Goal: Task Accomplishment & Management: Manage account settings

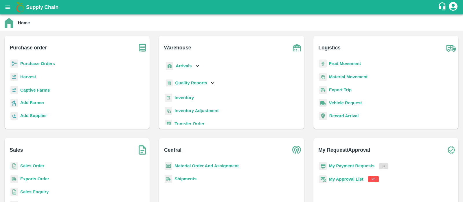
click at [349, 180] on b "My Approval List" at bounding box center [346, 179] width 34 height 5
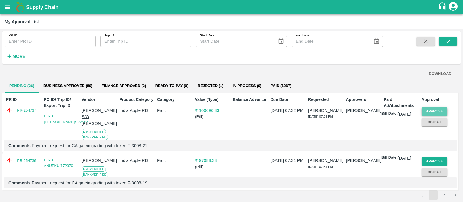
click at [435, 111] on button "Approve" at bounding box center [435, 111] width 26 height 8
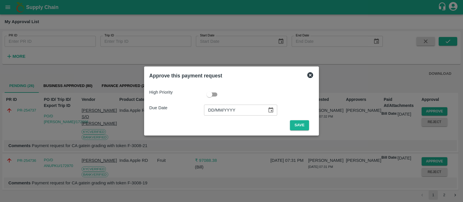
click at [212, 106] on input "DD/MM/YYYY" at bounding box center [233, 110] width 59 height 11
type input "[DATE]"
click at [298, 126] on button "Save" at bounding box center [299, 125] width 19 height 10
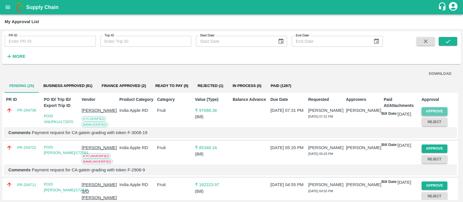
click at [432, 109] on button "Approve" at bounding box center [435, 111] width 26 height 8
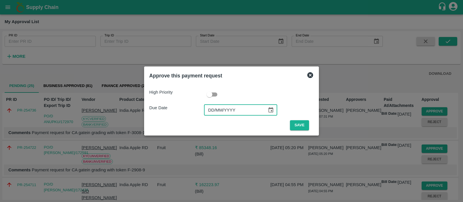
click at [211, 107] on input "DD/MM/YYYY" at bounding box center [233, 110] width 59 height 11
type input "[DATE]"
click at [299, 127] on button "Save" at bounding box center [299, 125] width 19 height 10
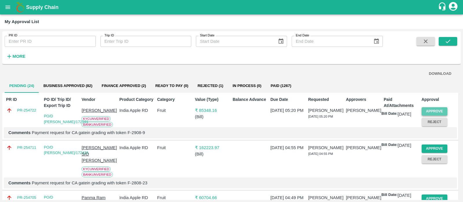
click at [437, 113] on button "Approve" at bounding box center [435, 111] width 26 height 8
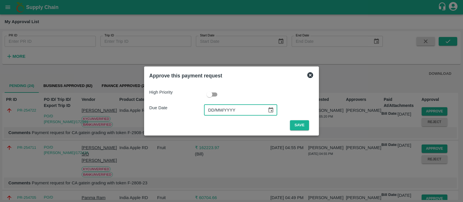
click at [214, 111] on input "DD/MM/YYYY" at bounding box center [233, 110] width 59 height 11
type input "[DATE]"
click at [296, 128] on button "Save" at bounding box center [299, 125] width 19 height 10
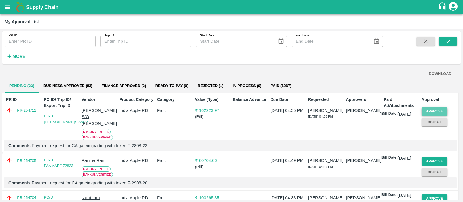
click at [435, 109] on button "Approve" at bounding box center [435, 111] width 26 height 8
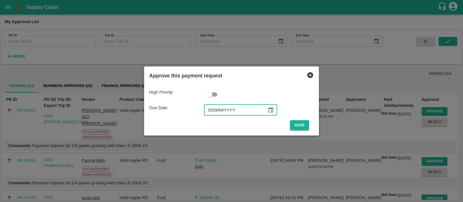
click at [209, 111] on input "DD/MM/YYYY" at bounding box center [233, 110] width 59 height 11
type input "[DATE]"
click at [297, 123] on button "Save" at bounding box center [299, 125] width 19 height 10
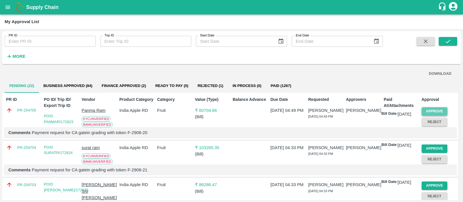
click at [430, 113] on button "Approve" at bounding box center [435, 111] width 26 height 8
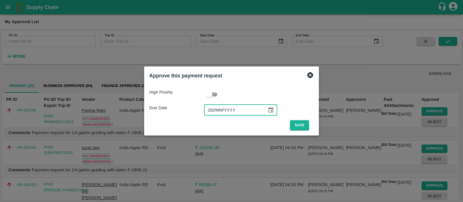
click at [209, 109] on input "DD/MM/YYYY" at bounding box center [233, 110] width 59 height 11
type input "[DATE]"
click at [296, 124] on button "Save" at bounding box center [299, 125] width 19 height 10
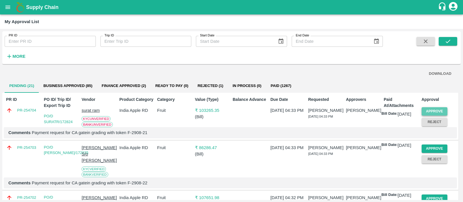
click at [440, 111] on button "Approve" at bounding box center [435, 111] width 26 height 8
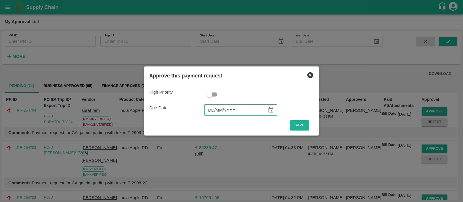
click at [214, 109] on input "DD/MM/YYYY" at bounding box center [233, 110] width 59 height 11
type input "[DATE]"
click at [301, 128] on button "Save" at bounding box center [299, 125] width 19 height 10
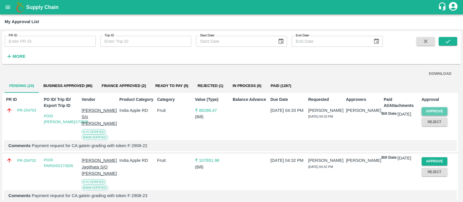
click at [437, 109] on button "Approve" at bounding box center [435, 111] width 26 height 8
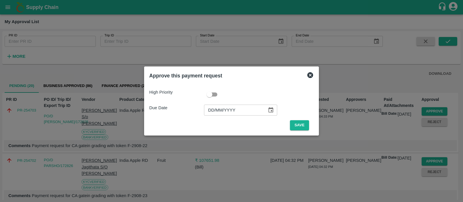
click at [213, 107] on input "DD/MM/YYYY" at bounding box center [233, 110] width 59 height 11
type input "[DATE]"
click at [302, 128] on button "Save" at bounding box center [299, 125] width 19 height 10
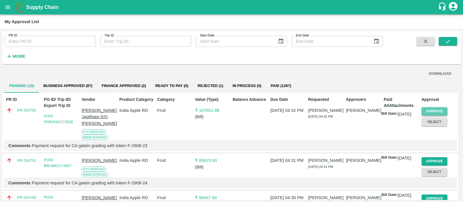
click at [428, 111] on button "Approve" at bounding box center [435, 111] width 26 height 8
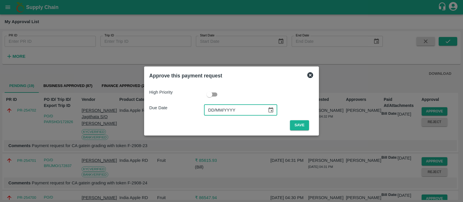
click at [210, 109] on input "DD/MM/YYYY" at bounding box center [233, 110] width 59 height 11
type input "[DATE]"
click at [297, 124] on button "Save" at bounding box center [299, 125] width 19 height 10
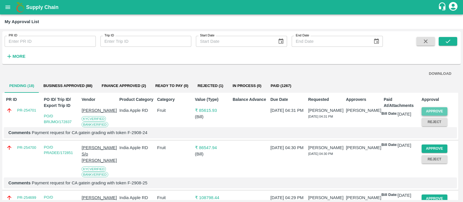
click at [431, 109] on button "Approve" at bounding box center [435, 111] width 26 height 8
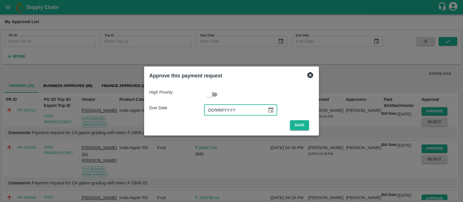
click at [214, 110] on input "DD/MM/YYYY" at bounding box center [233, 110] width 59 height 11
type input "[DATE]"
click at [303, 129] on button "Save" at bounding box center [299, 125] width 19 height 10
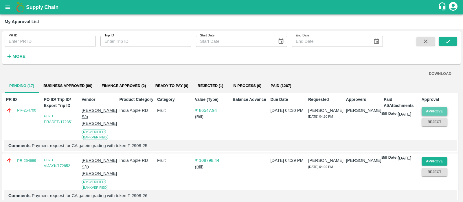
click at [438, 109] on button "Approve" at bounding box center [435, 111] width 26 height 8
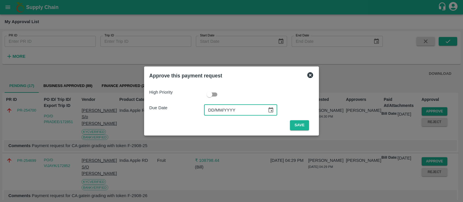
click at [214, 112] on input "DD/MM/YYYY" at bounding box center [233, 110] width 59 height 11
type input "[DATE]"
click at [295, 126] on button "Save" at bounding box center [299, 125] width 19 height 10
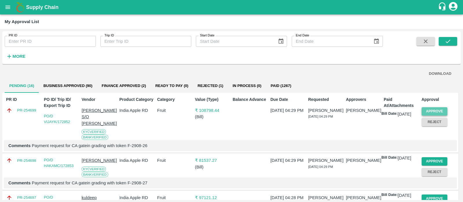
click at [438, 110] on button "Approve" at bounding box center [435, 111] width 26 height 8
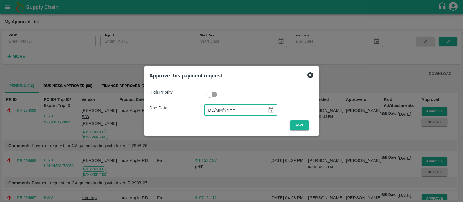
click at [220, 114] on input "DD/MM/YYYY" at bounding box center [233, 110] width 59 height 11
type input "[DATE]"
click at [299, 126] on button "Save" at bounding box center [299, 125] width 19 height 10
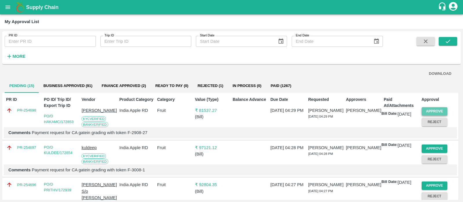
click at [430, 112] on button "Approve" at bounding box center [435, 111] width 26 height 8
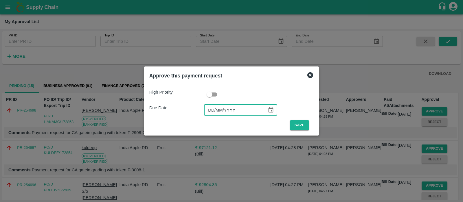
click at [212, 108] on input "DD/MM/YYYY" at bounding box center [233, 110] width 59 height 11
type input "[DATE]"
click at [302, 127] on button "Save" at bounding box center [299, 125] width 19 height 10
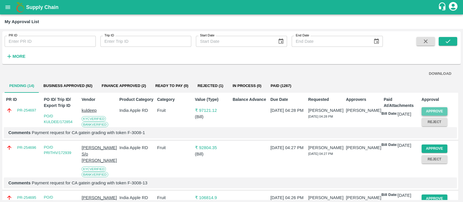
click at [428, 109] on button "Approve" at bounding box center [435, 111] width 26 height 8
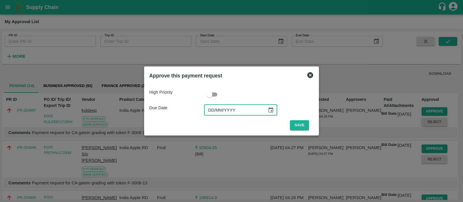
click at [212, 110] on input "DD/MM/YYYY" at bounding box center [233, 110] width 59 height 11
type input "[DATE]"
click at [306, 127] on button "Save" at bounding box center [299, 125] width 19 height 10
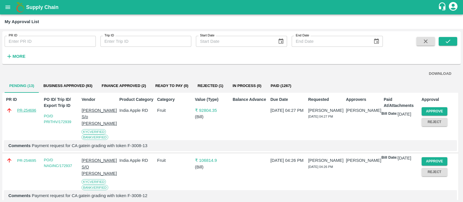
click at [17, 111] on link "PR-254696" at bounding box center [26, 111] width 19 height 6
click at [435, 109] on button "Approve" at bounding box center [435, 111] width 26 height 8
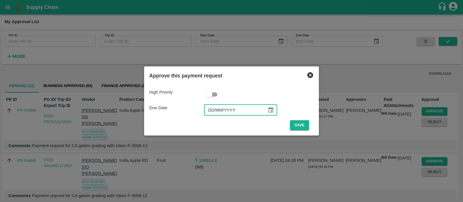
click at [209, 111] on input "DD/MM/YYYY" at bounding box center [233, 110] width 59 height 11
type input "[DATE]"
click at [303, 126] on button "Save" at bounding box center [299, 125] width 19 height 10
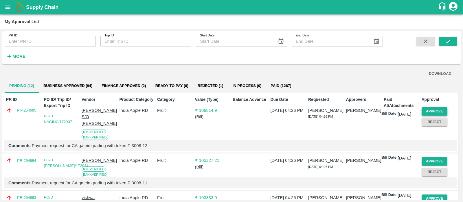
click at [429, 111] on button "Approve" at bounding box center [435, 111] width 26 height 8
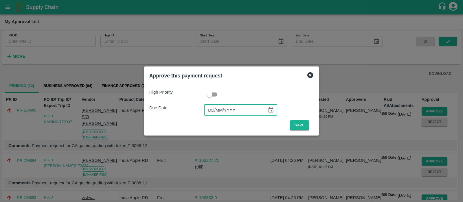
click at [209, 107] on input "DD/MM/YYYY" at bounding box center [233, 110] width 59 height 11
type input "[DATE]"
click at [302, 126] on button "Save" at bounding box center [299, 125] width 19 height 10
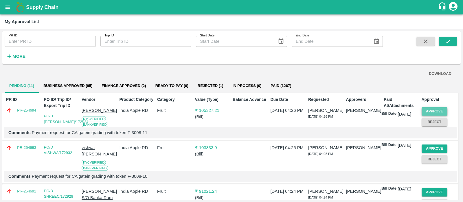
click at [435, 111] on button "Approve" at bounding box center [435, 111] width 26 height 8
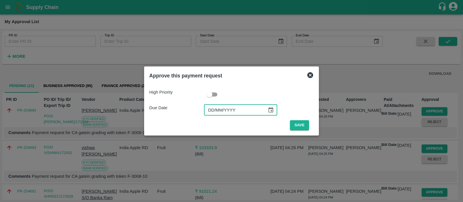
click at [218, 111] on input "DD/MM/YYYY" at bounding box center [233, 110] width 59 height 11
type input "[DATE]"
click at [298, 124] on button "Save" at bounding box center [299, 125] width 19 height 10
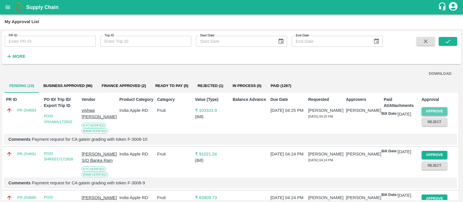
click at [430, 111] on button "Approve" at bounding box center [435, 111] width 26 height 8
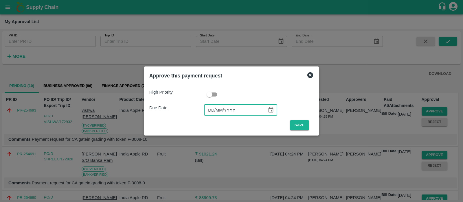
click at [212, 111] on input "DD/MM/YYYY" at bounding box center [233, 110] width 59 height 11
type input "[DATE]"
click at [306, 121] on button "Save" at bounding box center [299, 125] width 19 height 10
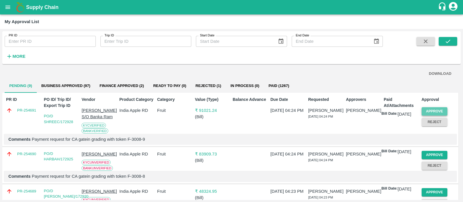
click at [438, 111] on button "Approve" at bounding box center [435, 111] width 26 height 8
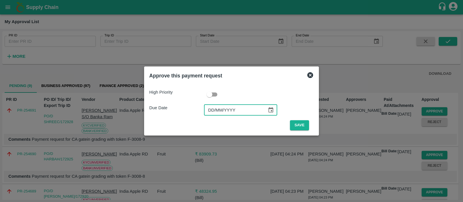
click at [214, 109] on input "DD/MM/YYYY" at bounding box center [233, 110] width 59 height 11
type input "[DATE]"
click at [302, 126] on button "Save" at bounding box center [299, 125] width 19 height 10
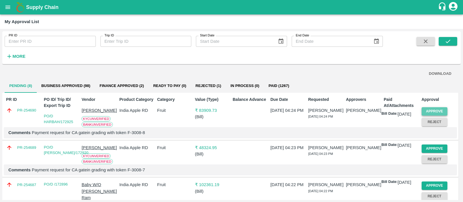
click at [431, 110] on button "Approve" at bounding box center [435, 111] width 26 height 8
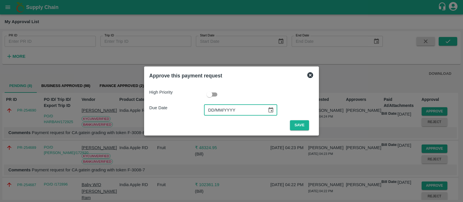
click at [214, 109] on input "DD/MM/YYYY" at bounding box center [233, 110] width 59 height 11
type input "[DATE]"
click at [294, 122] on button "Save" at bounding box center [299, 125] width 19 height 10
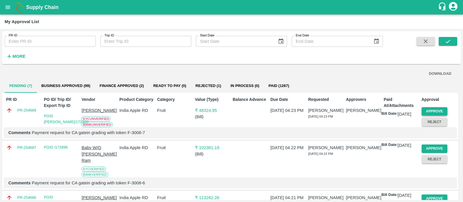
click at [427, 110] on button "Approve" at bounding box center [435, 111] width 26 height 8
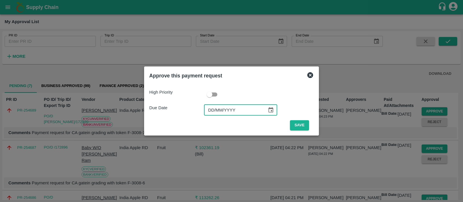
click at [216, 111] on input "DD/MM/YYYY" at bounding box center [233, 110] width 59 height 11
type input "[DATE]"
click at [295, 124] on button "Save" at bounding box center [299, 125] width 19 height 10
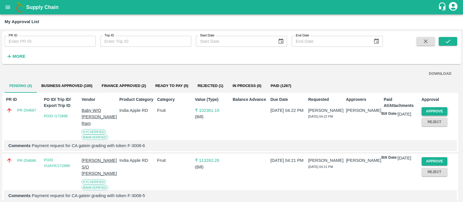
click at [423, 112] on button "Approve" at bounding box center [435, 111] width 26 height 8
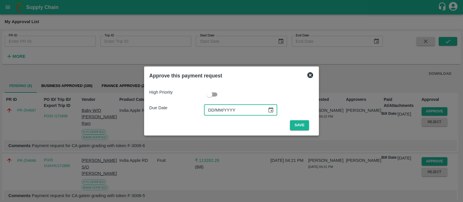
click at [218, 115] on input "DD/MM/YYYY" at bounding box center [233, 110] width 59 height 11
type input "[DATE]"
click at [290, 126] on button "Save" at bounding box center [299, 125] width 19 height 10
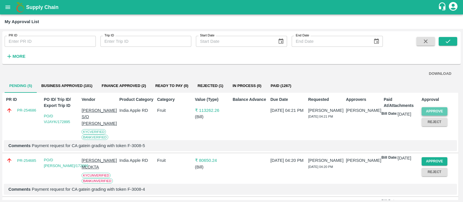
click at [428, 113] on button "Approve" at bounding box center [435, 111] width 26 height 8
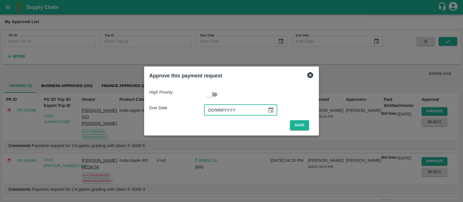
click at [213, 110] on input "DD/MM/YYYY" at bounding box center [233, 110] width 59 height 11
type input "[DATE]"
click at [301, 124] on button "Save" at bounding box center [299, 125] width 19 height 10
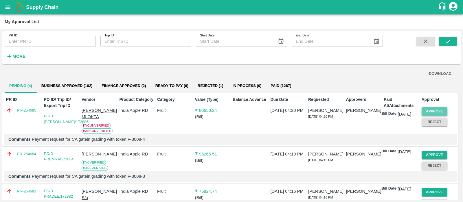
click at [431, 111] on button "Approve" at bounding box center [435, 111] width 26 height 8
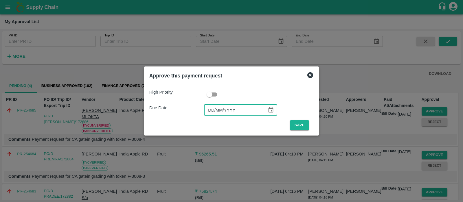
click at [216, 112] on input "DD/MM/YYYY" at bounding box center [233, 110] width 59 height 11
type input "[DATE]"
click at [293, 121] on button "Save" at bounding box center [299, 125] width 19 height 10
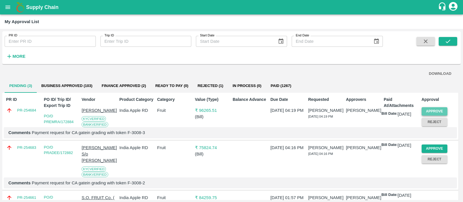
click at [422, 111] on button "Approve" at bounding box center [435, 111] width 26 height 8
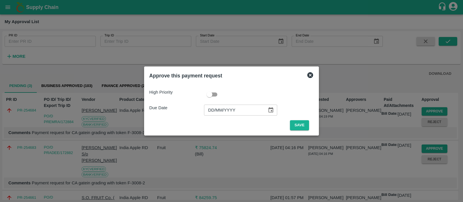
click at [209, 109] on input "DD/MM/YYYY" at bounding box center [233, 110] width 59 height 11
type input "[DATE]"
click at [300, 126] on button "Save" at bounding box center [299, 125] width 19 height 10
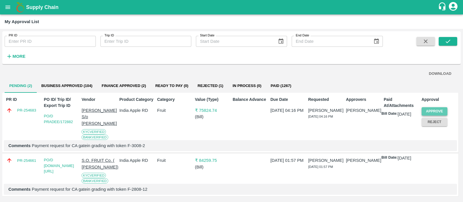
click at [436, 112] on button "Approve" at bounding box center [435, 111] width 26 height 8
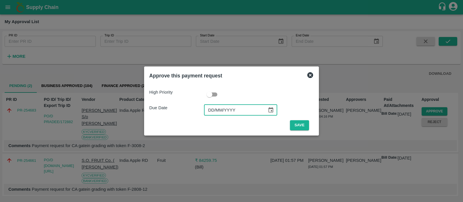
click at [213, 111] on input "DD/MM/YYYY" at bounding box center [233, 110] width 59 height 11
type input "[DATE]"
click at [291, 124] on button "Save" at bounding box center [299, 125] width 19 height 10
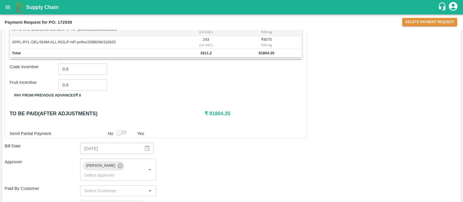
scroll to position [449, 0]
